Goal: Check status

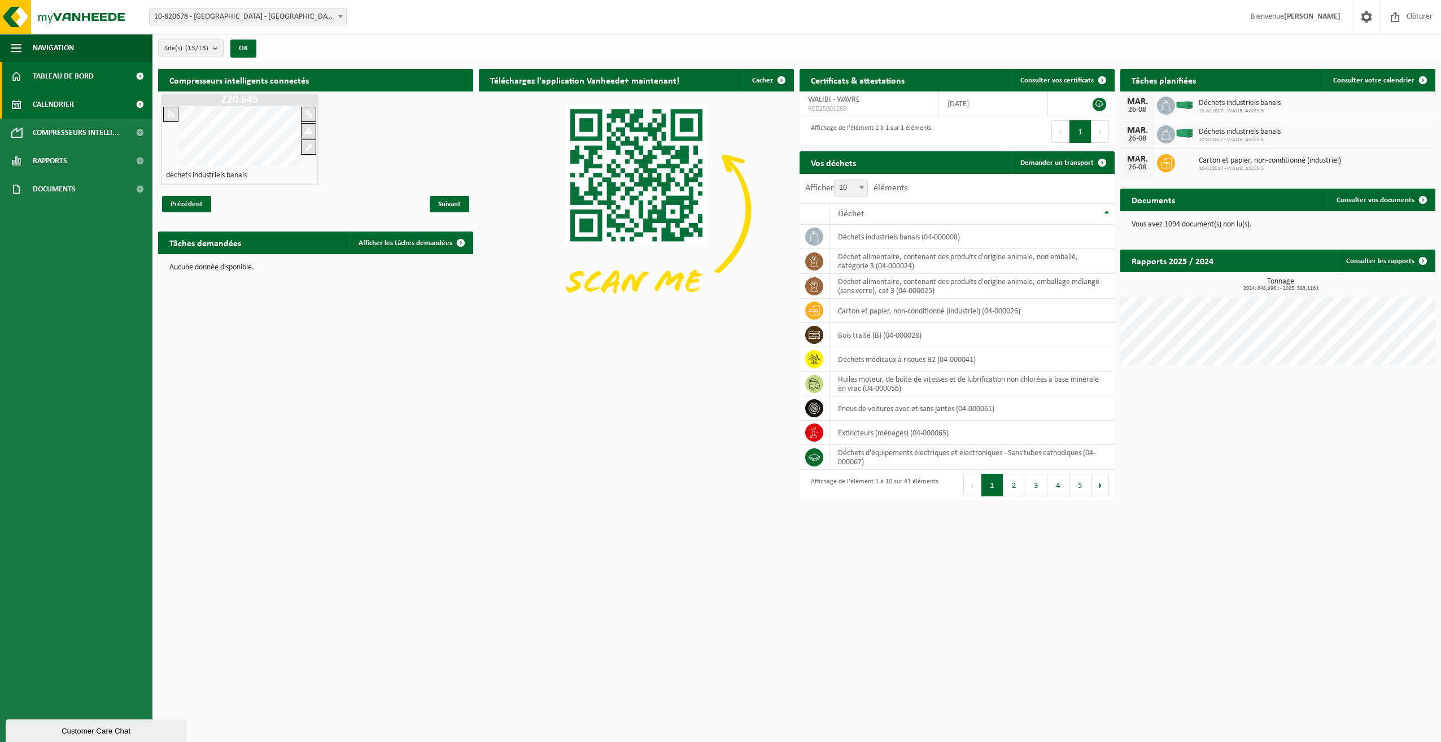
click at [58, 106] on span "Calendrier" at bounding box center [53, 104] width 41 height 28
click at [51, 106] on span "Calendrier" at bounding box center [53, 104] width 41 height 28
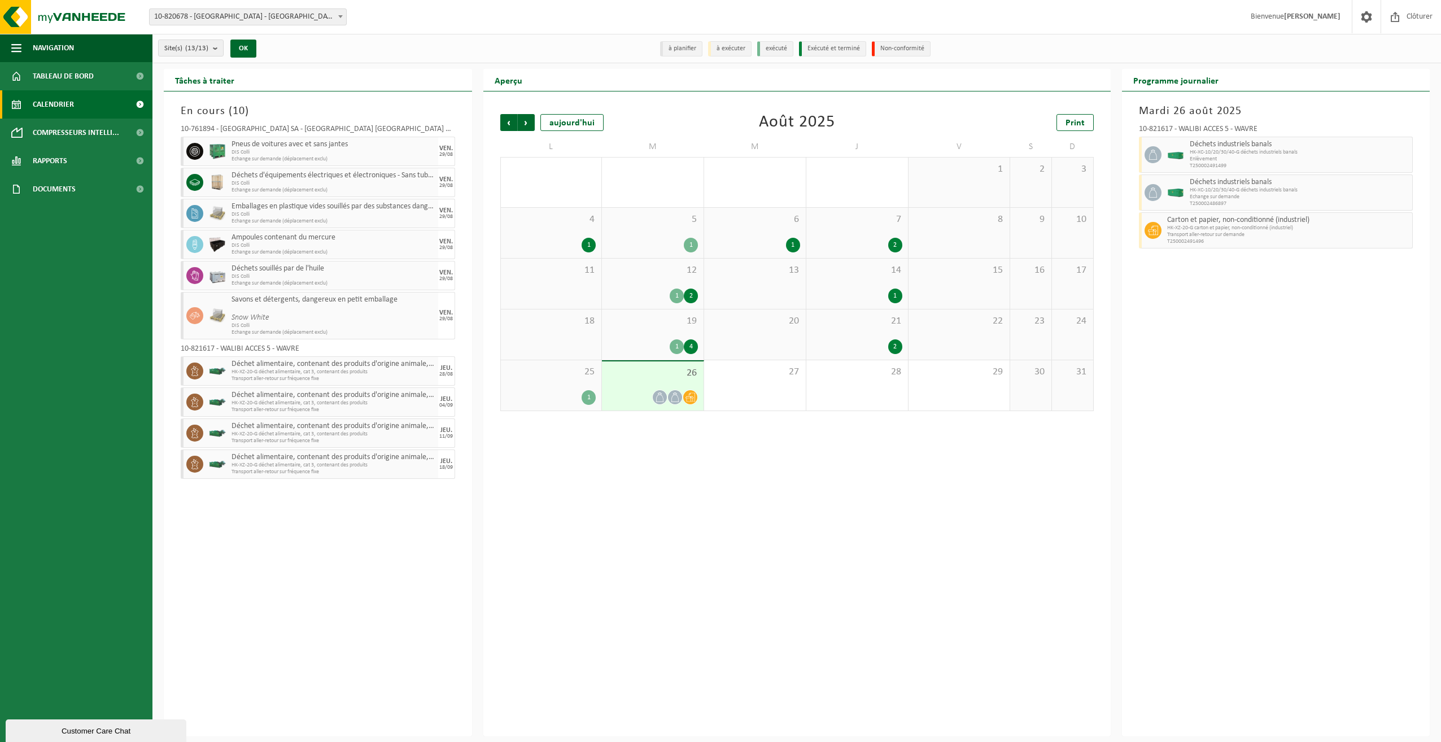
click at [542, 376] on span "25" at bounding box center [551, 372] width 90 height 12
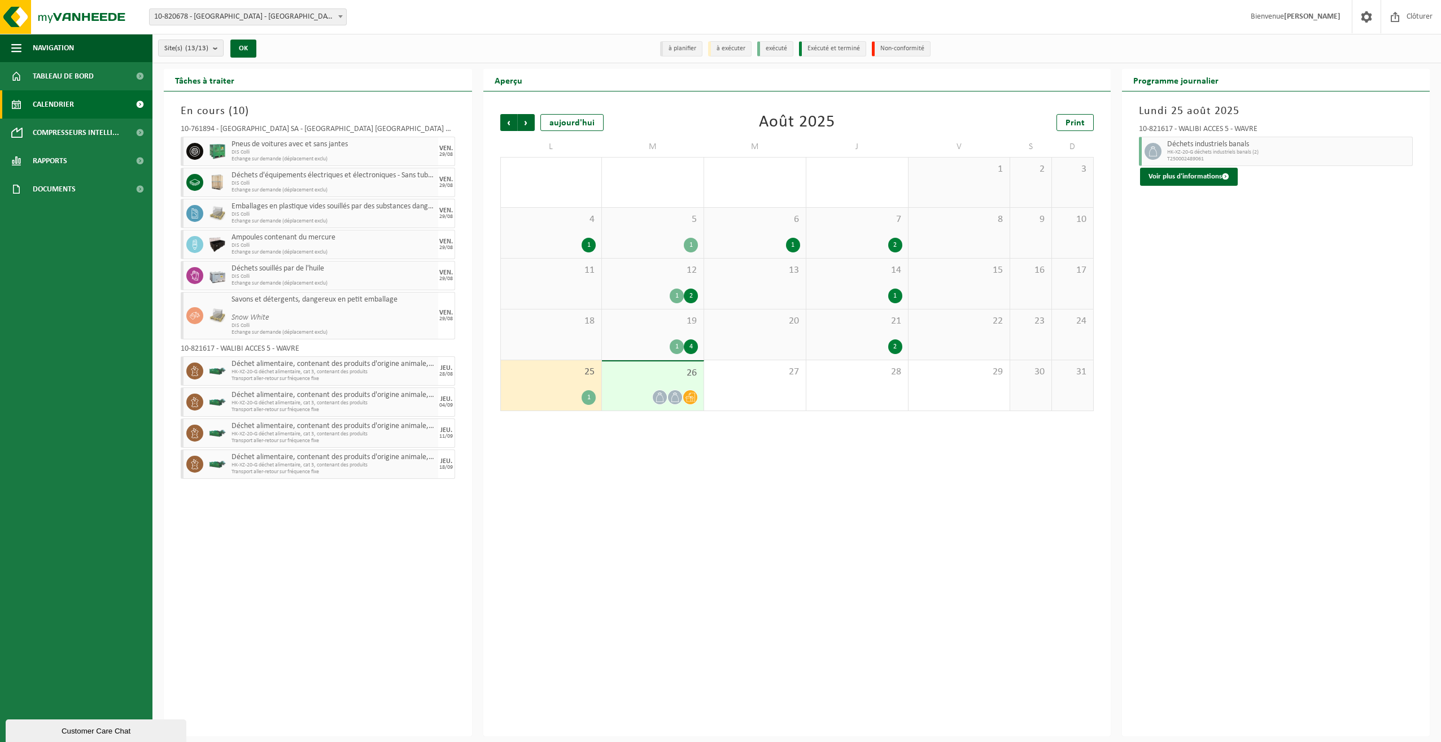
click at [846, 329] on div "21 2" at bounding box center [857, 334] width 102 height 50
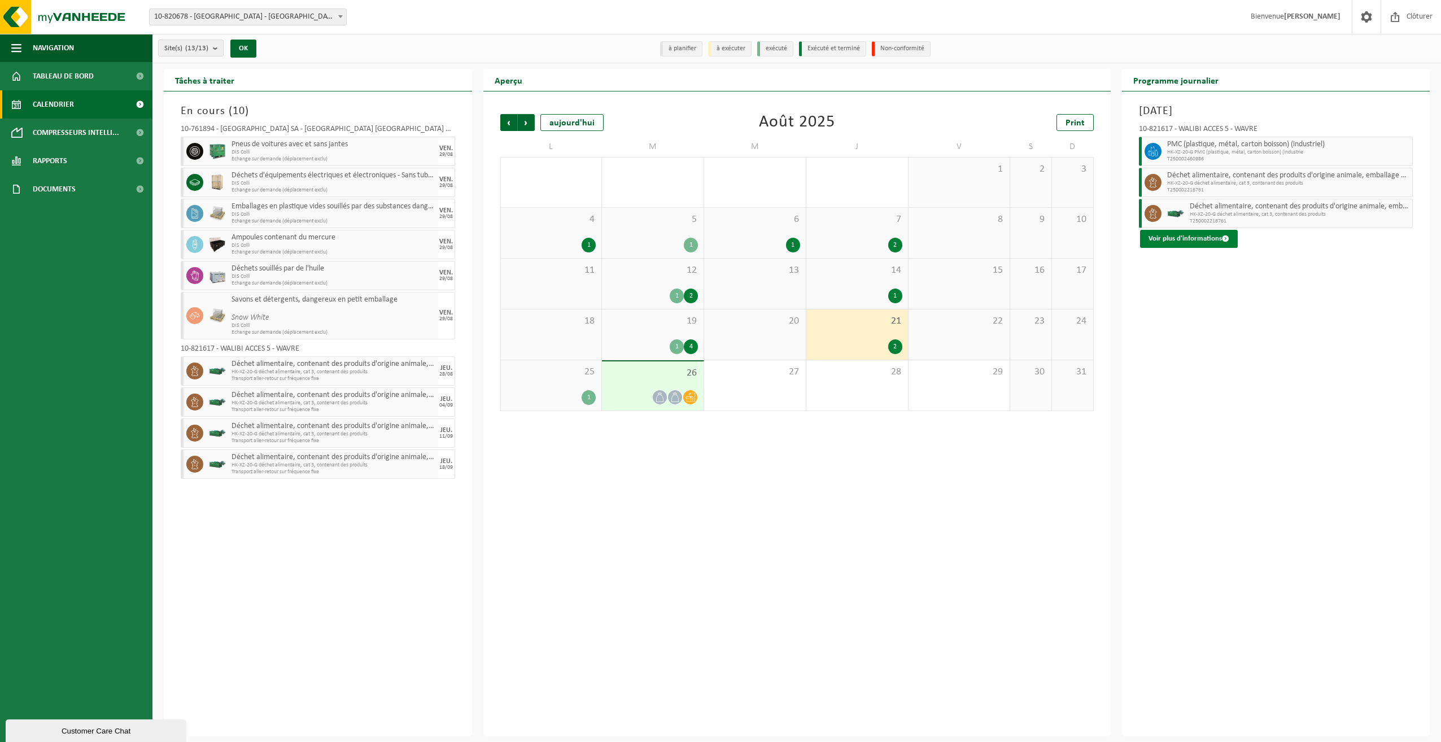
click at [1182, 243] on button "Voir plus d'informations" at bounding box center [1189, 239] width 98 height 18
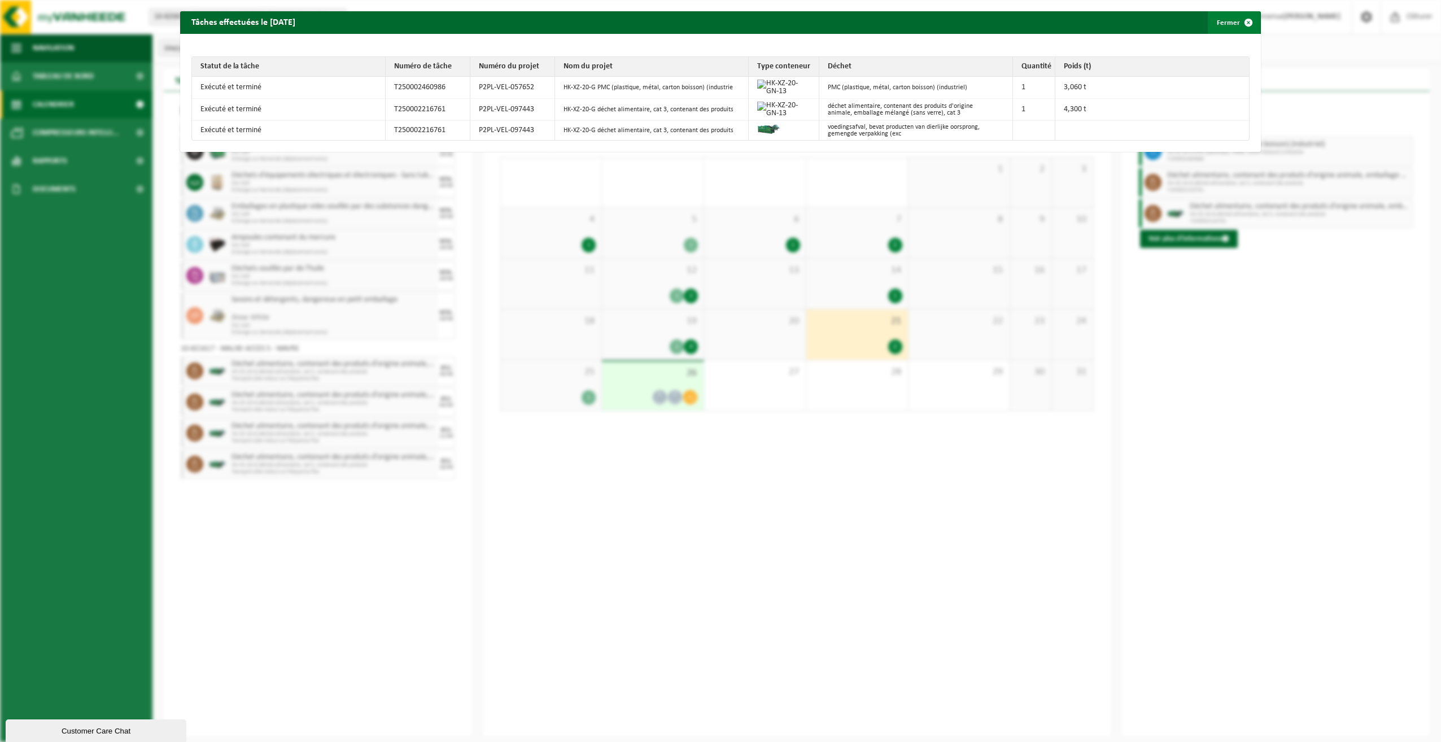
click at [1224, 22] on button "Fermer" at bounding box center [1234, 22] width 52 height 23
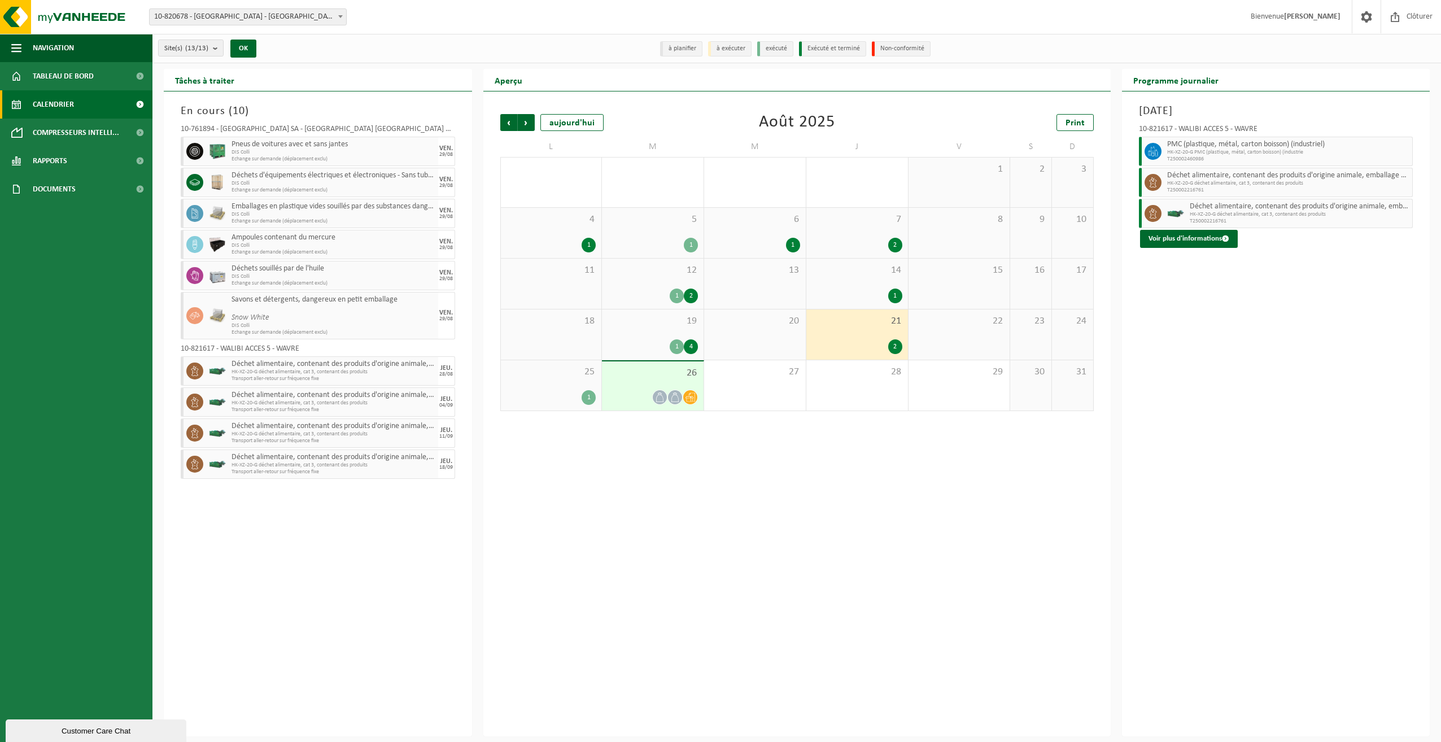
click at [558, 384] on div "25 1" at bounding box center [551, 385] width 101 height 50
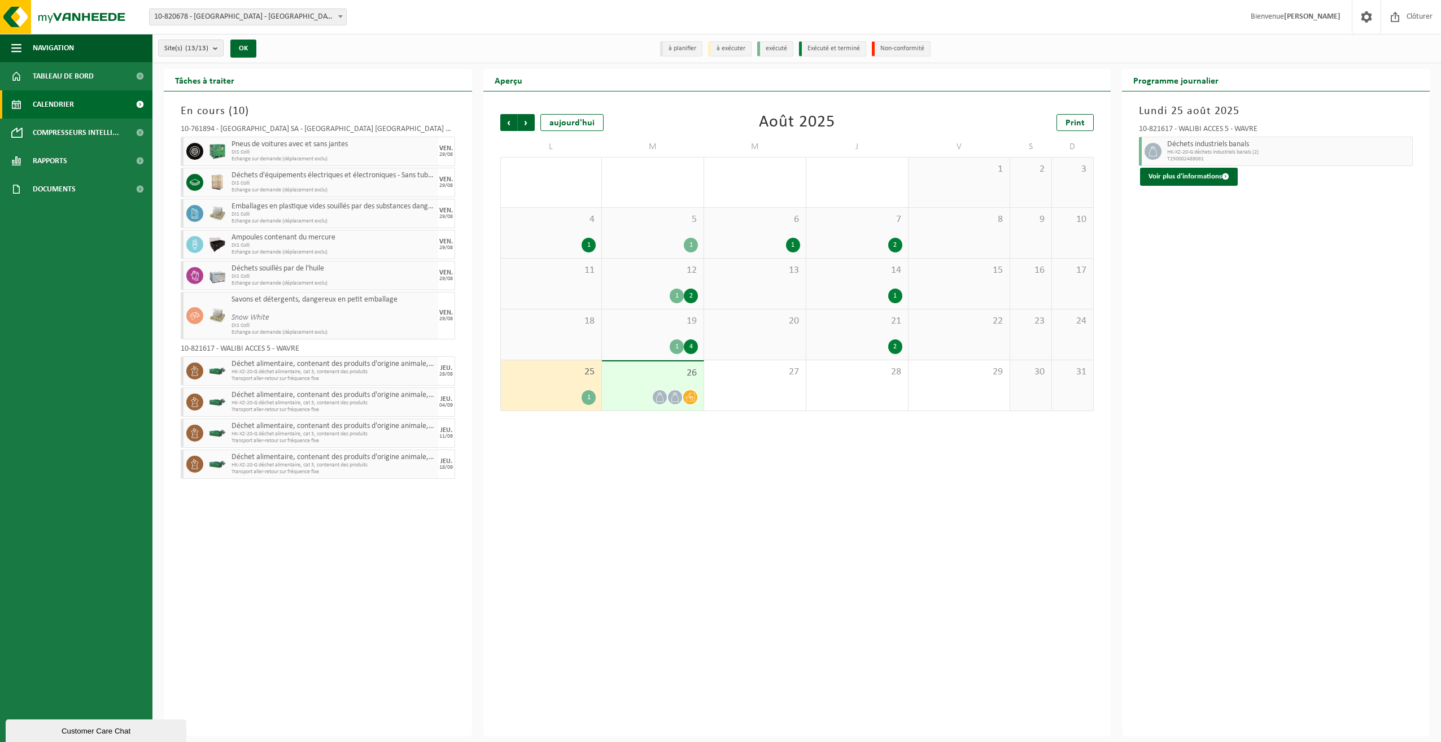
click at [869, 330] on div "21 2" at bounding box center [857, 334] width 102 height 50
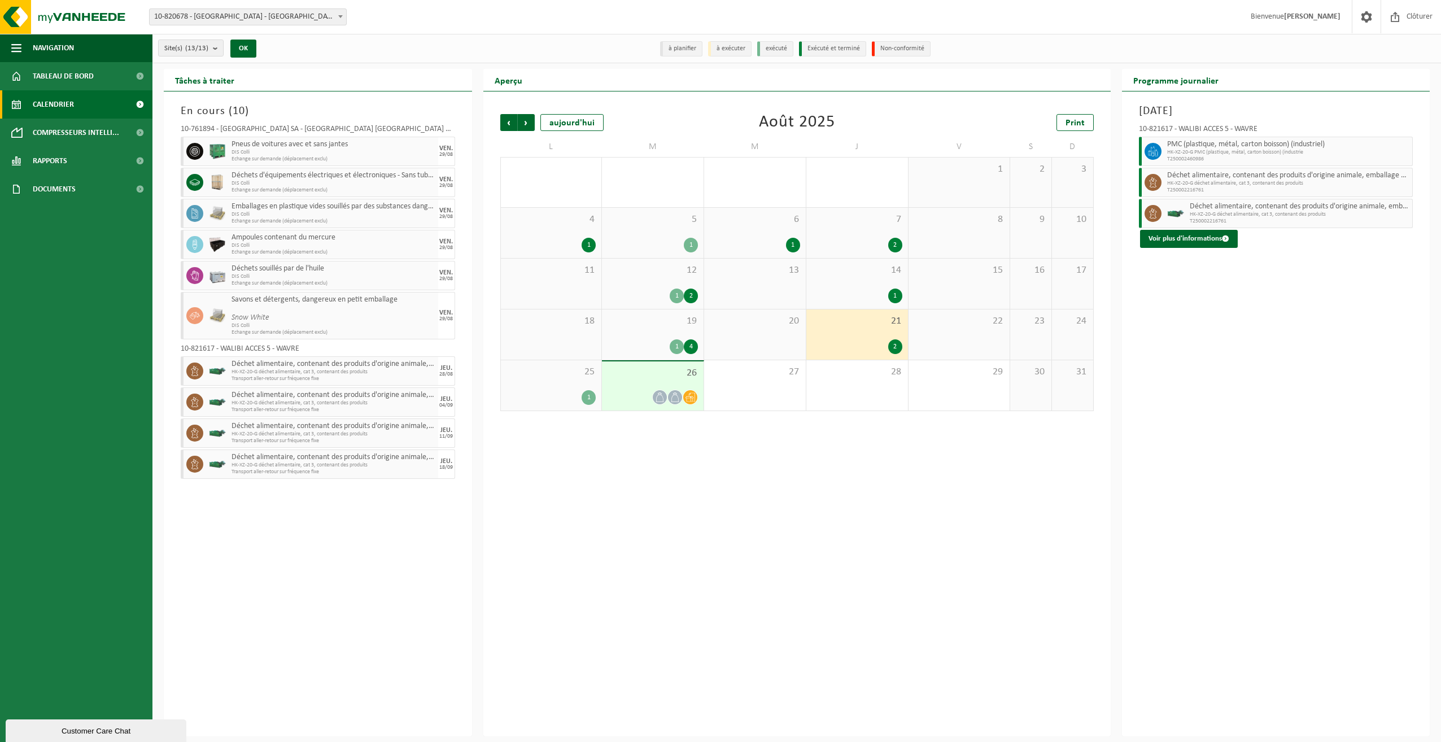
click at [650, 330] on div "19 1 4" at bounding box center [653, 334] width 102 height 50
